Goal: Task Accomplishment & Management: Use online tool/utility

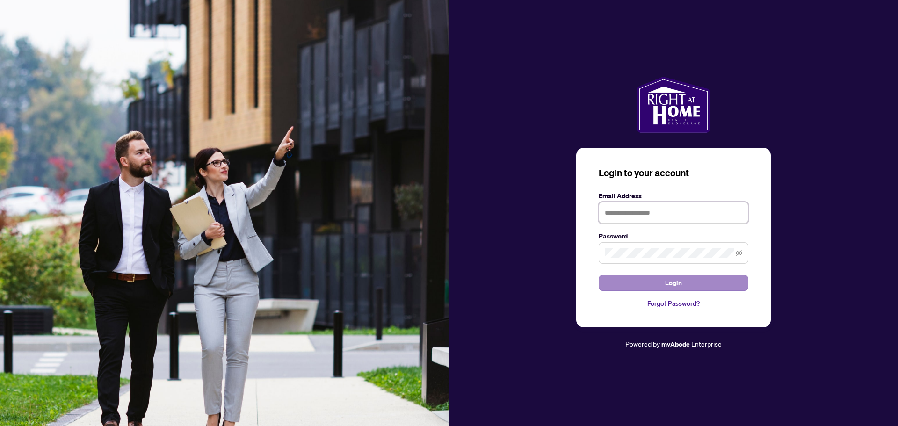
type input "**********"
click at [670, 282] on span "Login" at bounding box center [673, 282] width 17 height 15
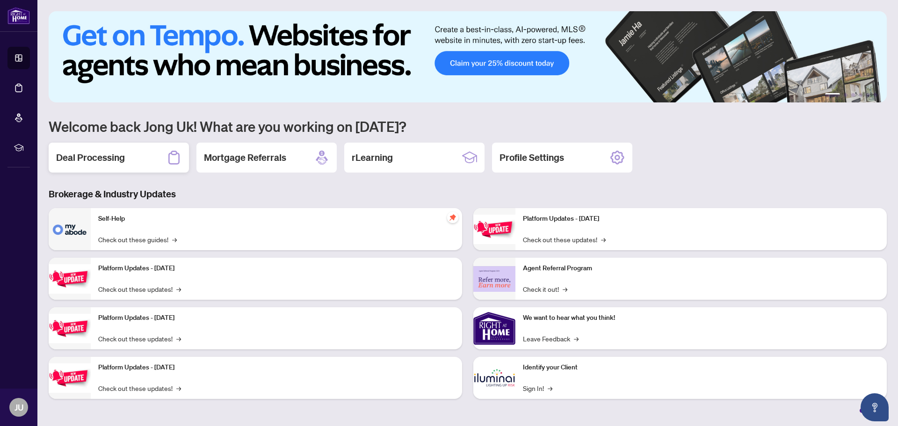
click at [103, 161] on h2 "Deal Processing" at bounding box center [90, 157] width 69 height 13
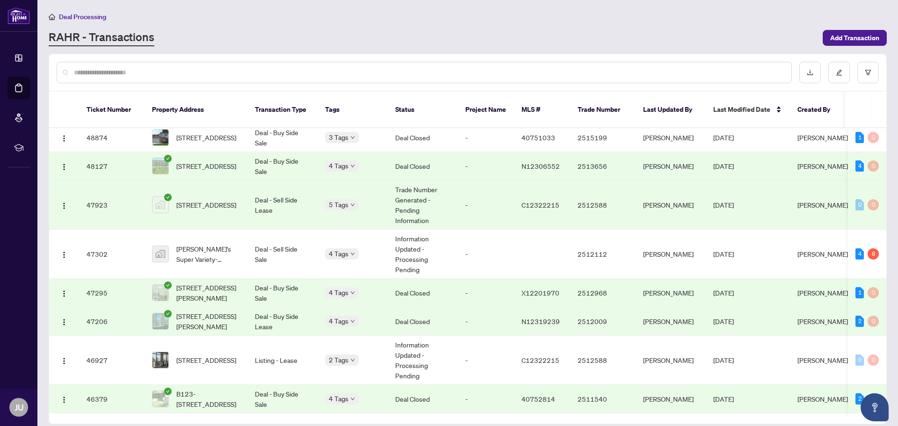
scroll to position [454, 0]
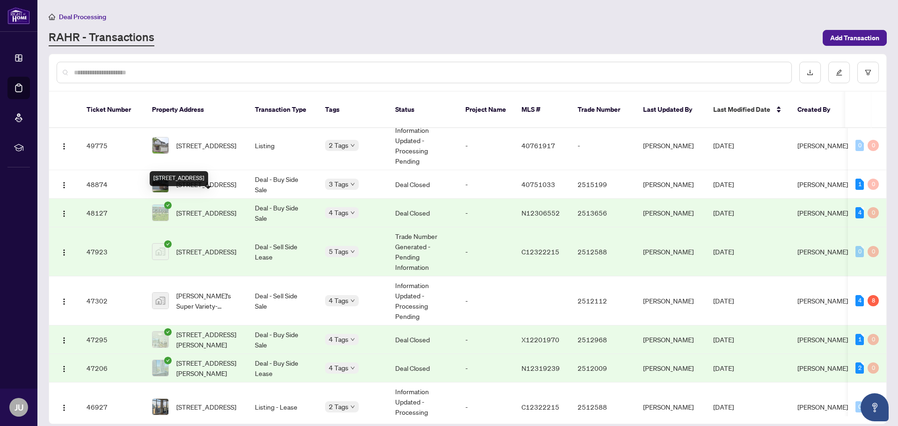
click at [204, 176] on div "[STREET_ADDRESS]" at bounding box center [179, 178] width 58 height 15
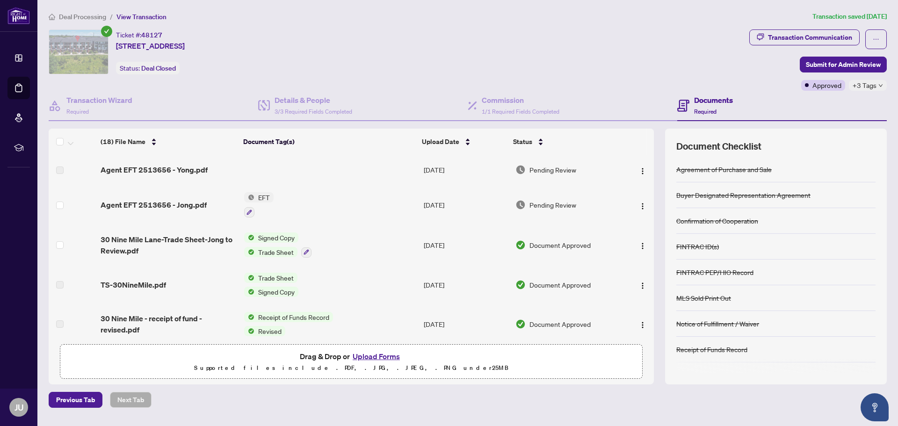
click at [263, 197] on span "EFT" at bounding box center [263, 197] width 19 height 10
click at [246, 243] on span "EFT" at bounding box center [258, 243] width 103 height 10
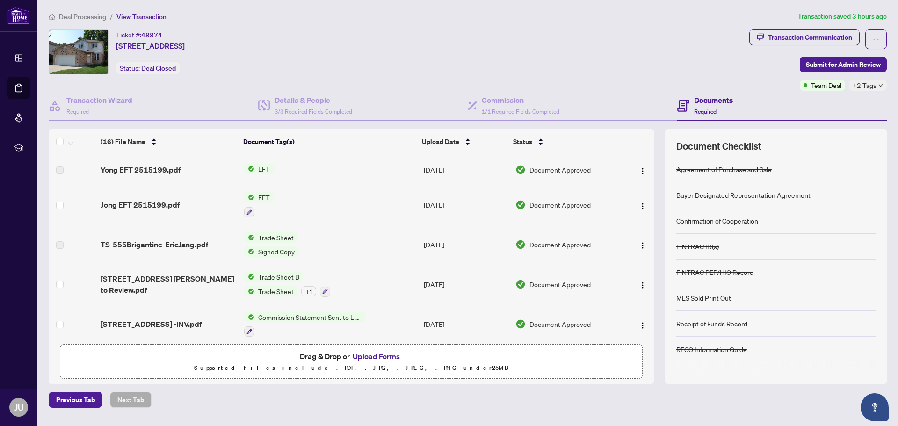
click at [262, 201] on span "EFT" at bounding box center [263, 197] width 19 height 10
click at [252, 245] on span "EFT" at bounding box center [258, 243] width 103 height 10
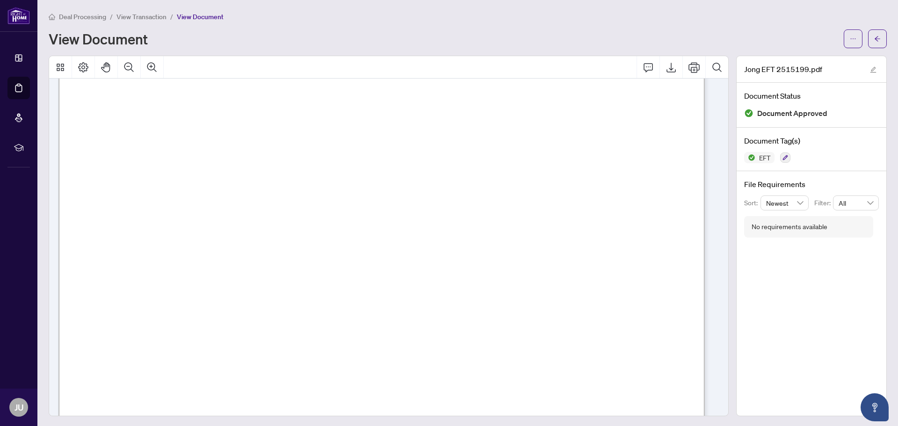
scroll to position [234, 0]
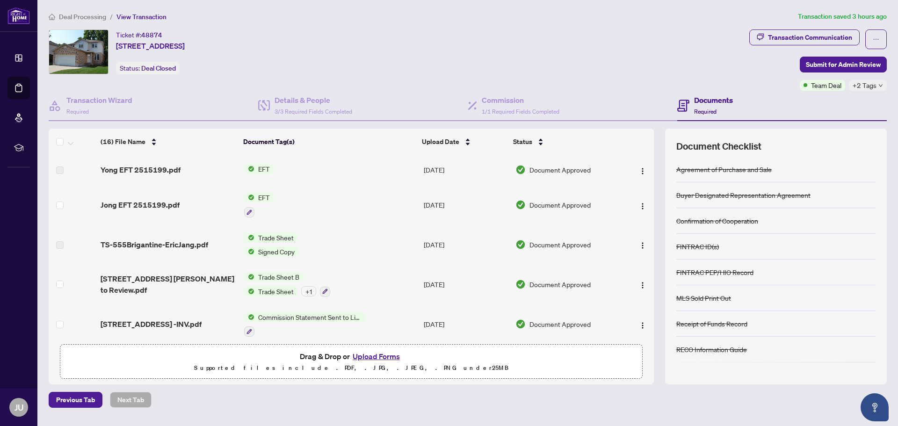
click at [263, 199] on span "EFT" at bounding box center [263, 197] width 19 height 10
click at [265, 243] on span "EFT" at bounding box center [258, 243] width 103 height 10
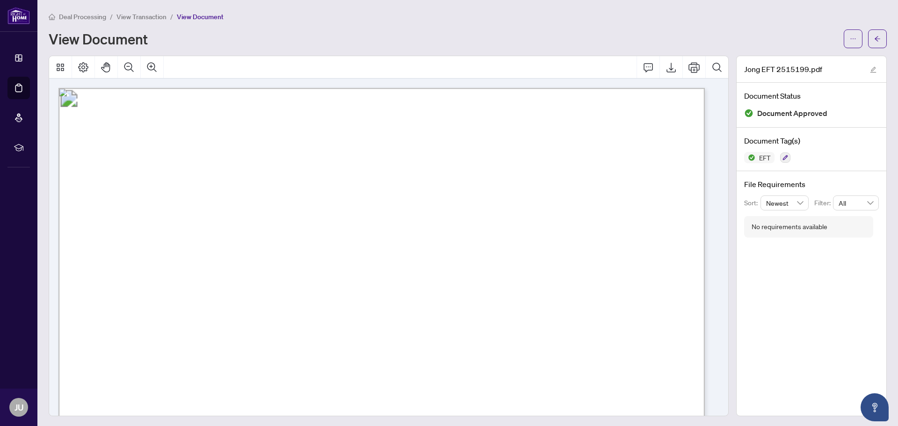
click at [269, 245] on span "Your real estate license renews in 40 days" at bounding box center [225, 246] width 147 height 8
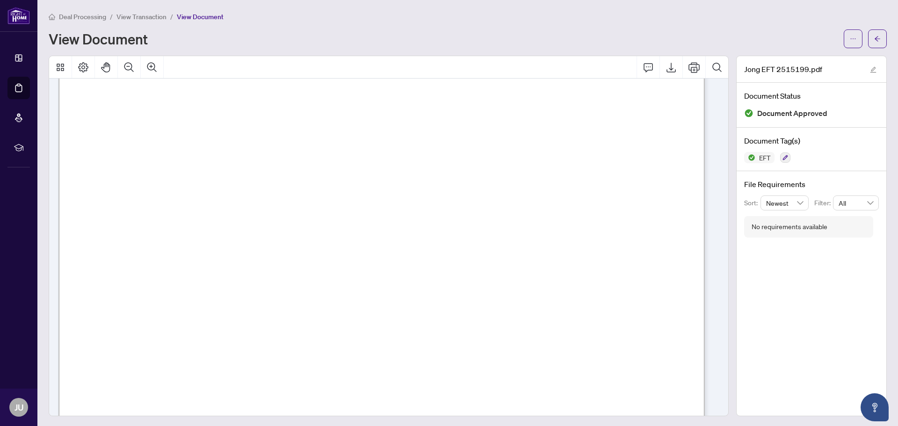
scroll to position [187, 0]
